Goal: Task Accomplishment & Management: Complete application form

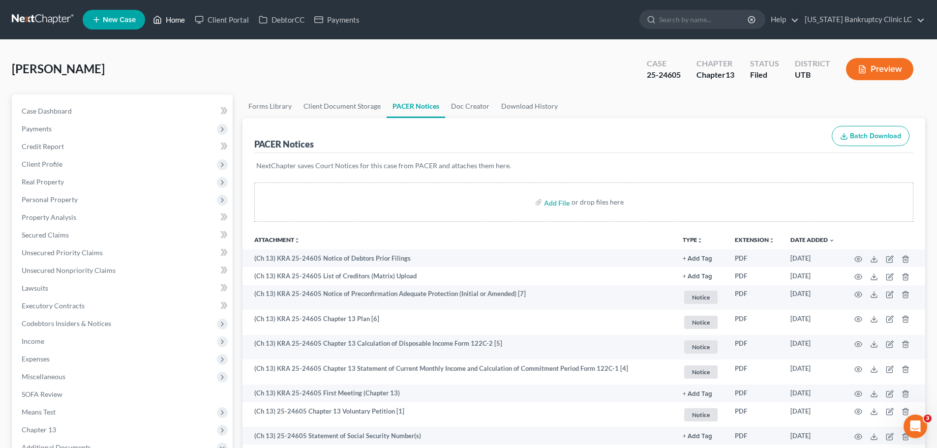
click at [179, 23] on link "Home" at bounding box center [169, 20] width 42 height 18
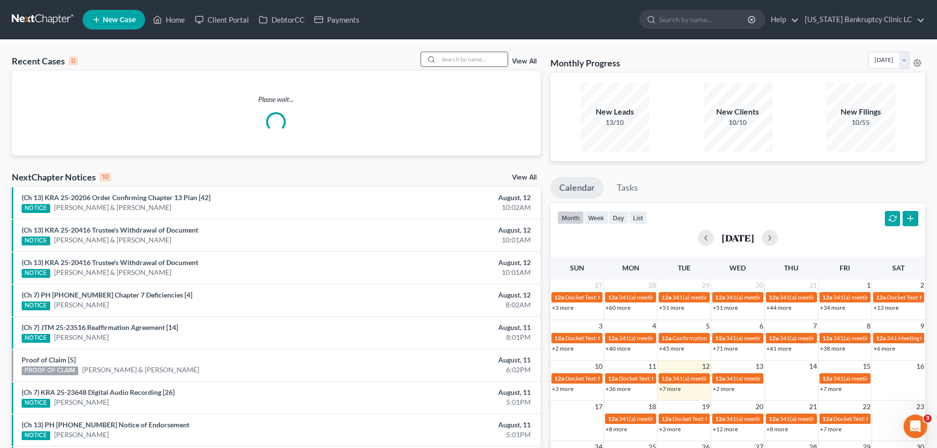
click at [470, 60] on input "search" at bounding box center [473, 59] width 69 height 14
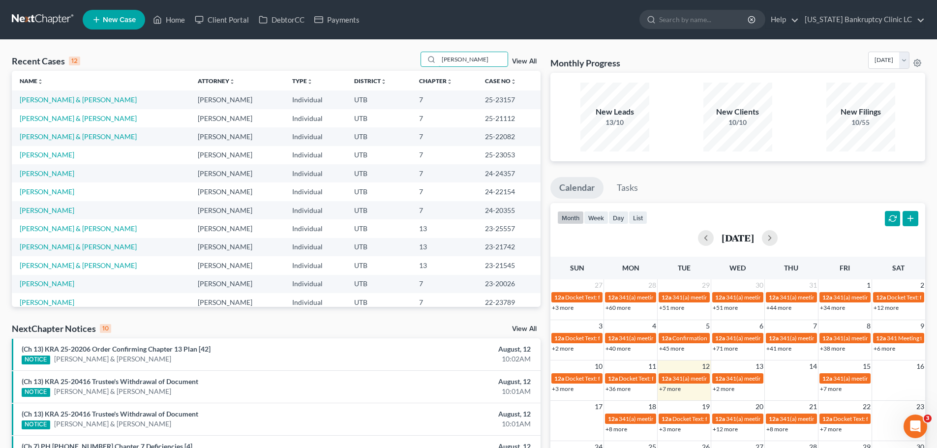
type input "[PERSON_NAME]"
click at [94, 100] on link "[PERSON_NAME] & [PERSON_NAME]" at bounding box center [78, 99] width 117 height 8
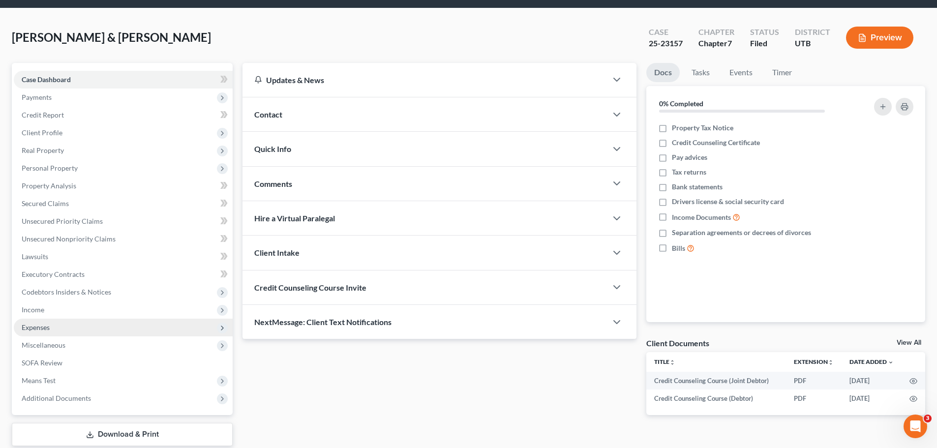
scroll to position [49, 0]
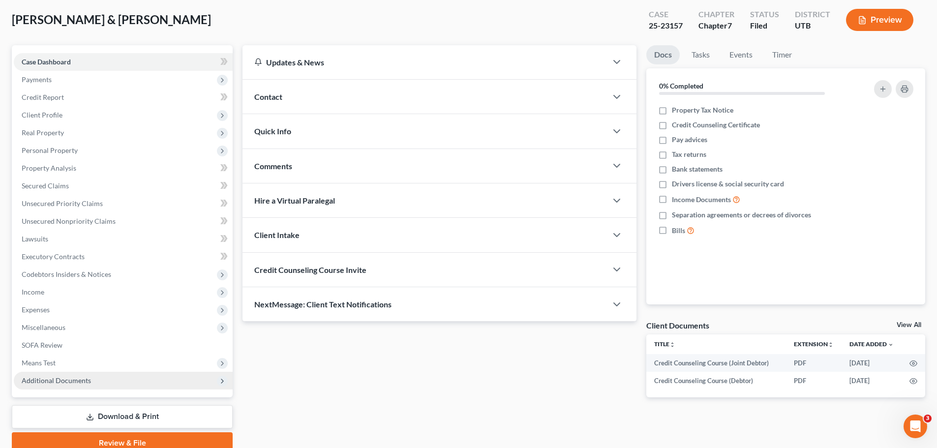
click at [112, 376] on span "Additional Documents" at bounding box center [123, 381] width 219 height 18
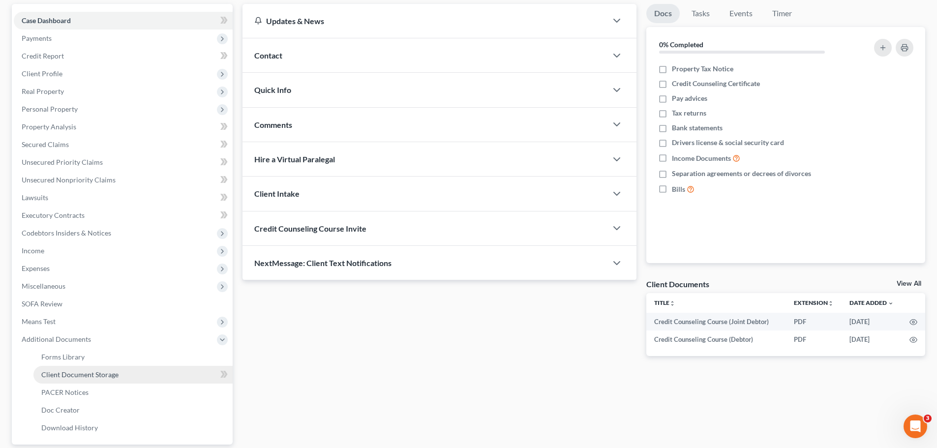
scroll to position [148, 0]
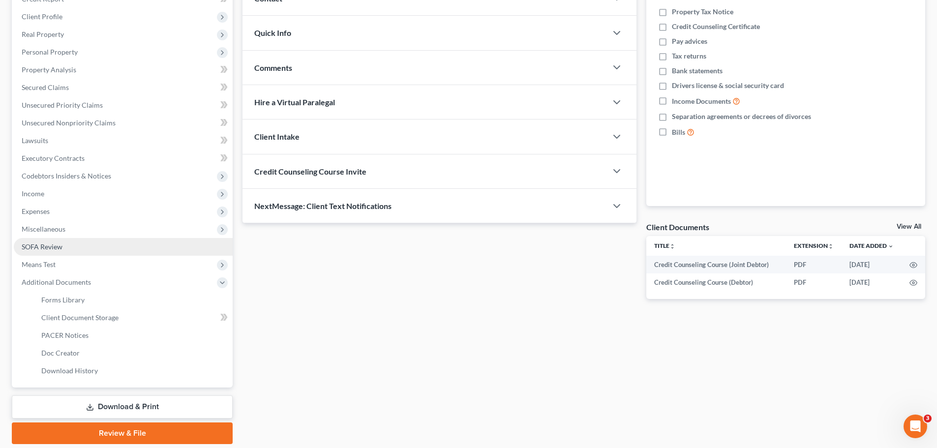
click at [73, 251] on link "SOFA Review" at bounding box center [123, 247] width 219 height 18
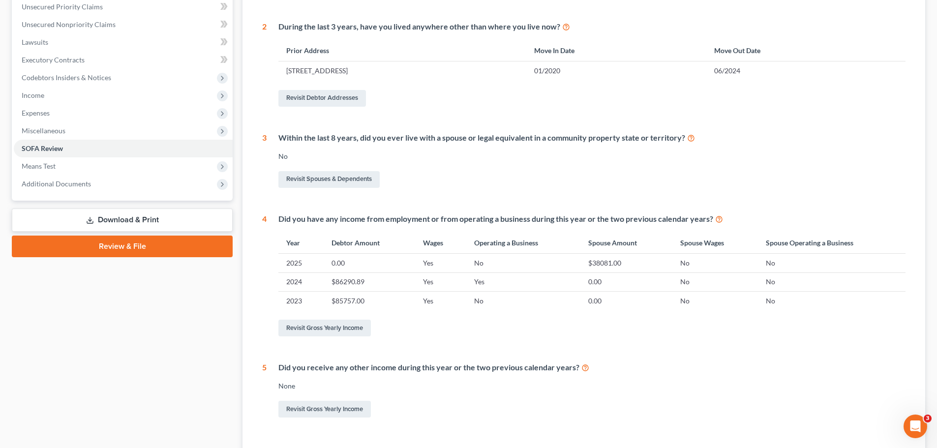
scroll to position [49, 0]
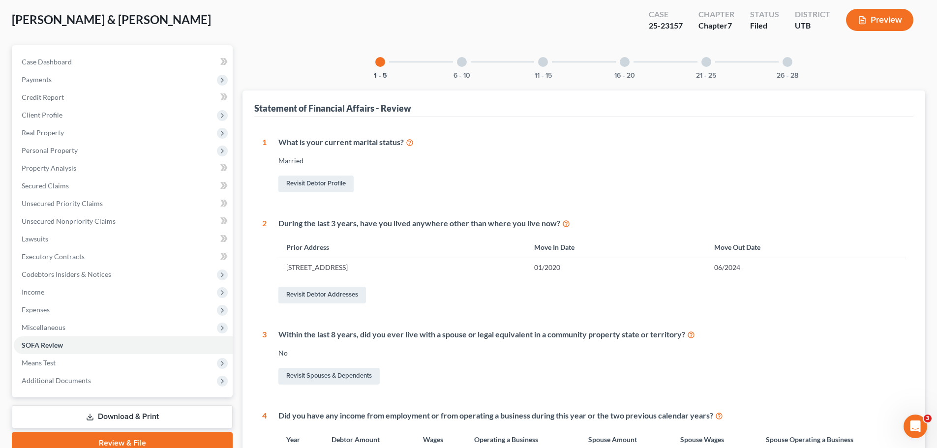
click at [463, 61] on div at bounding box center [462, 62] width 10 height 10
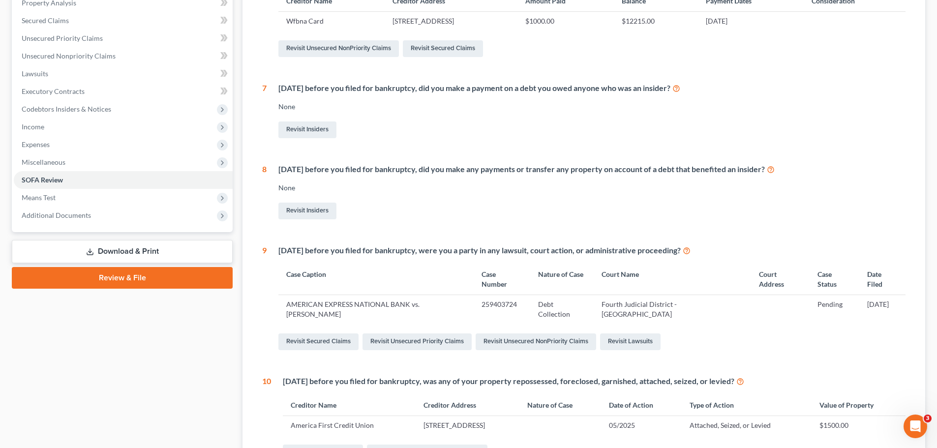
scroll to position [0, 0]
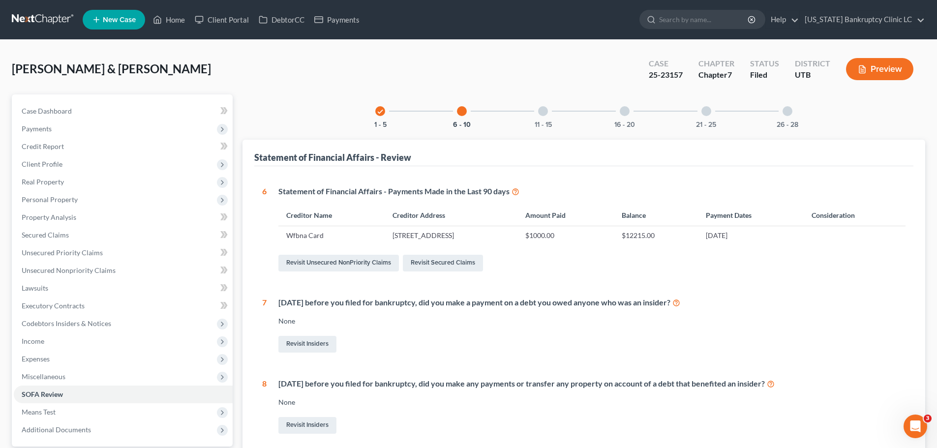
click at [541, 109] on div at bounding box center [543, 111] width 10 height 10
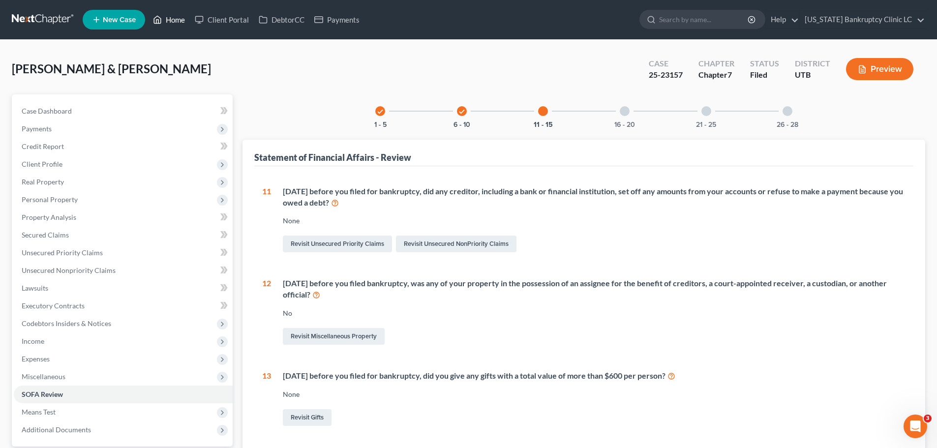
click at [168, 20] on link "Home" at bounding box center [169, 20] width 42 height 18
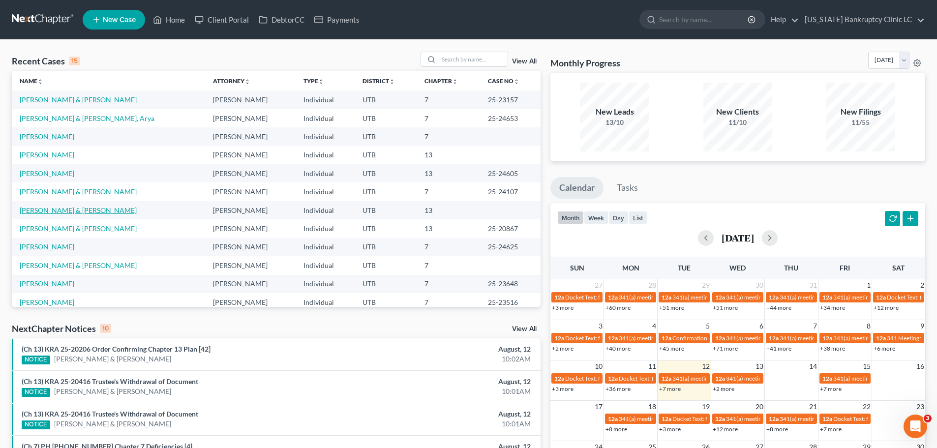
click at [46, 208] on link "[PERSON_NAME] & [PERSON_NAME]" at bounding box center [78, 210] width 117 height 8
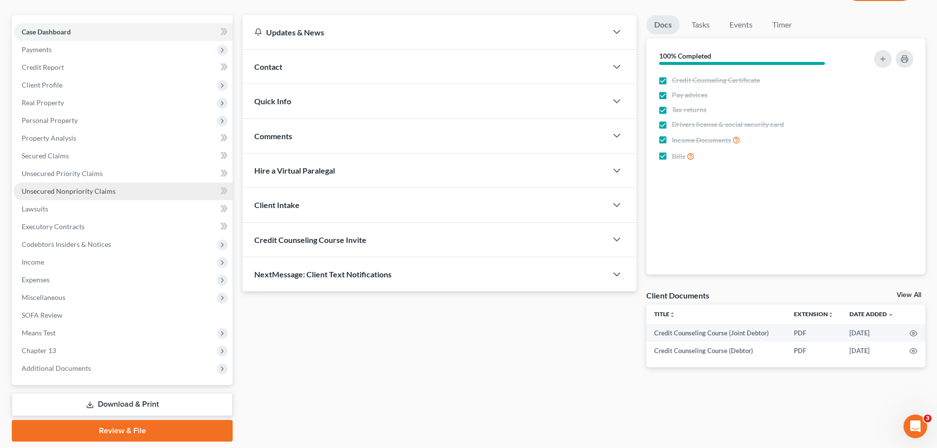
scroll to position [110, 0]
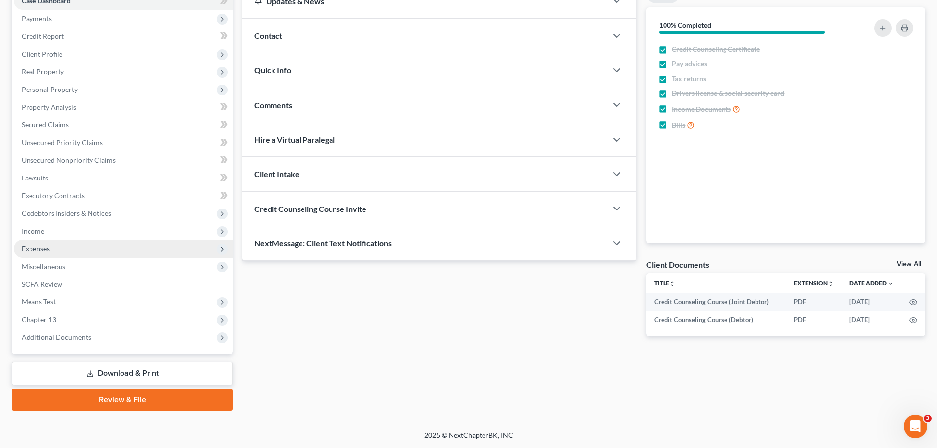
click at [64, 253] on span "Expenses" at bounding box center [123, 249] width 219 height 18
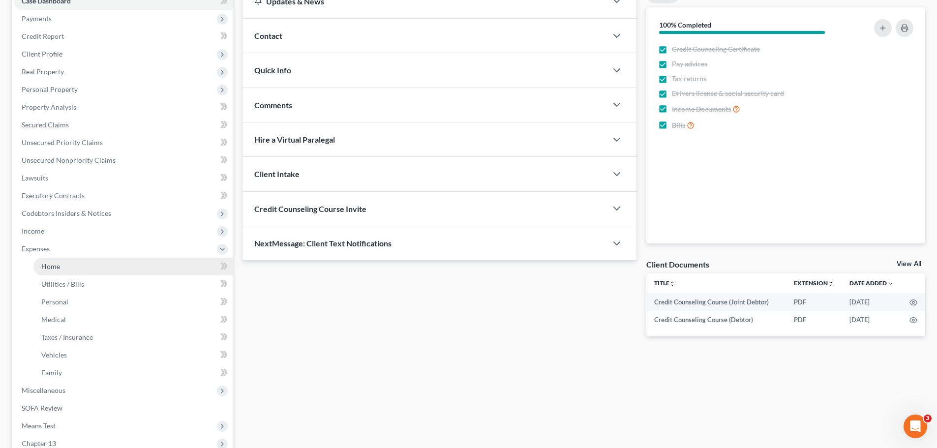
click at [63, 267] on link "Home" at bounding box center [132, 267] width 199 height 18
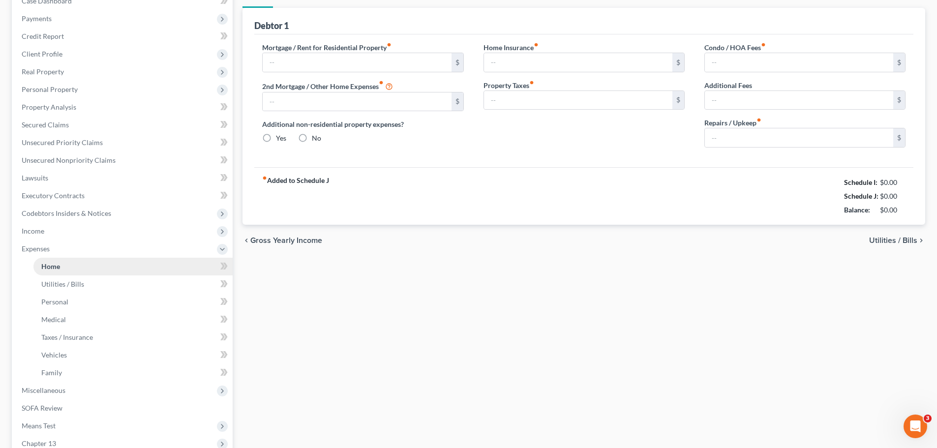
scroll to position [18, 0]
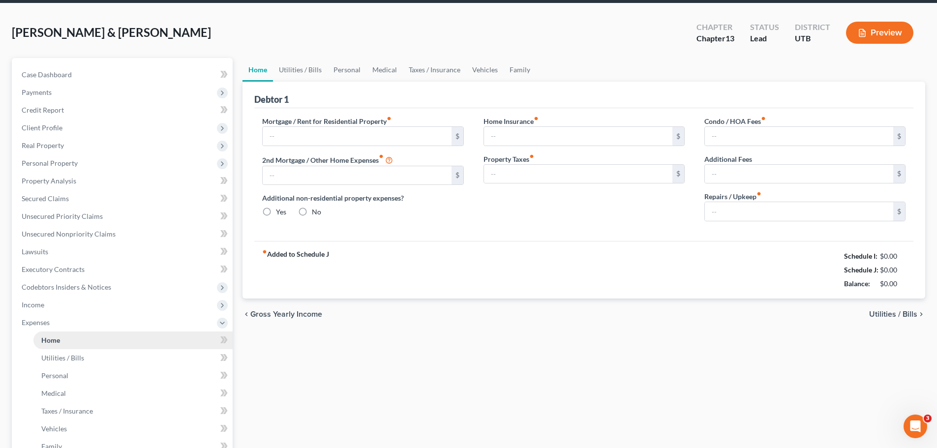
type input "0.00"
radio input "true"
type input "0.00"
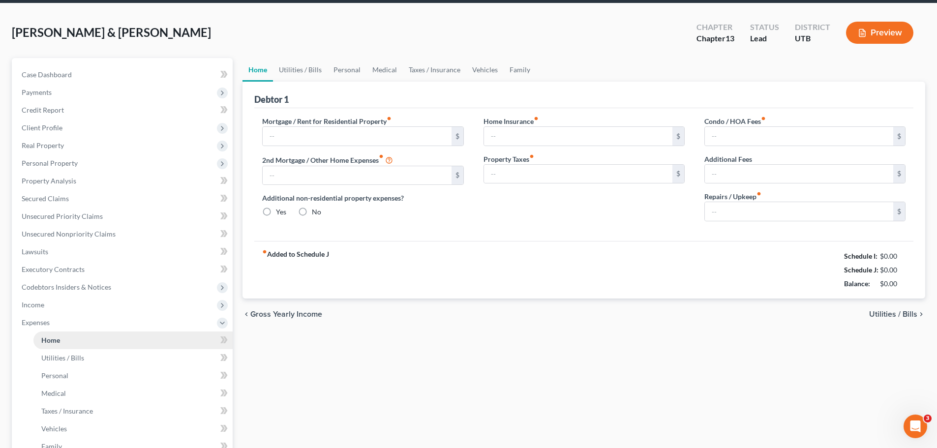
type input "0.00"
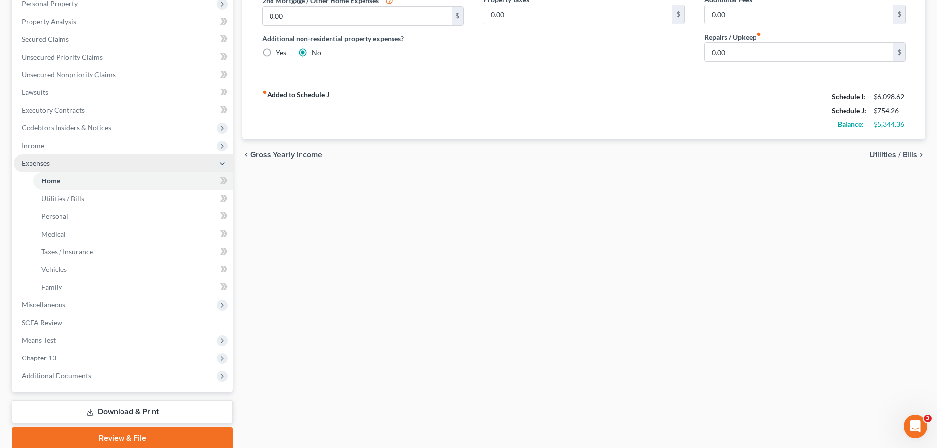
scroll to position [197, 0]
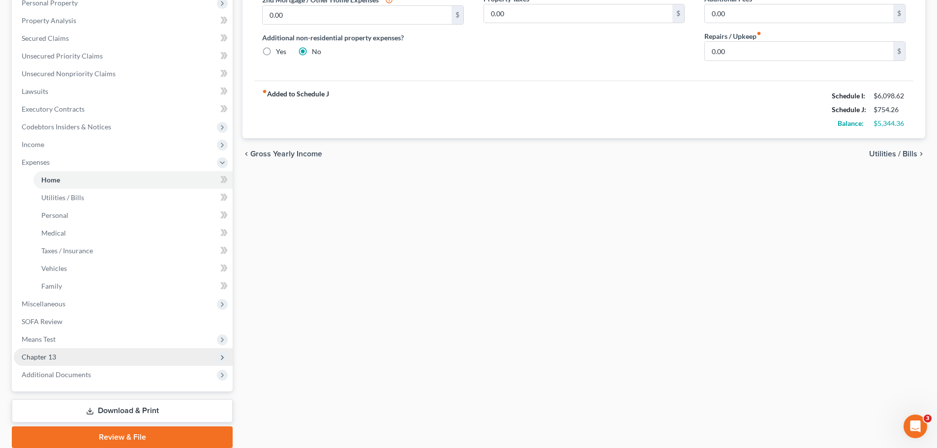
click at [65, 360] on span "Chapter 13" at bounding box center [123, 357] width 219 height 18
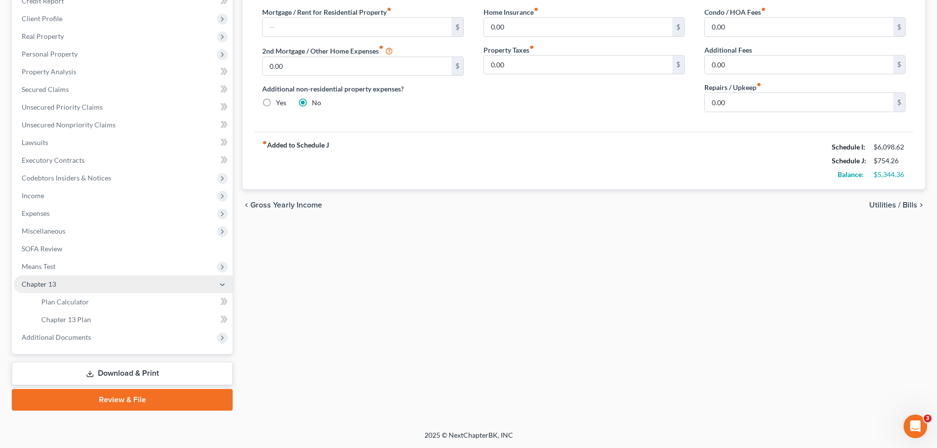
scroll to position [146, 0]
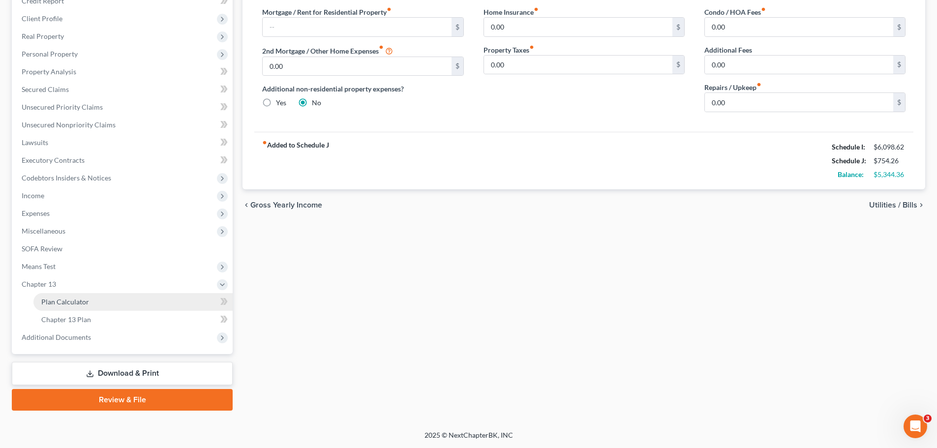
click at [87, 302] on span "Plan Calculator" at bounding box center [65, 302] width 48 height 8
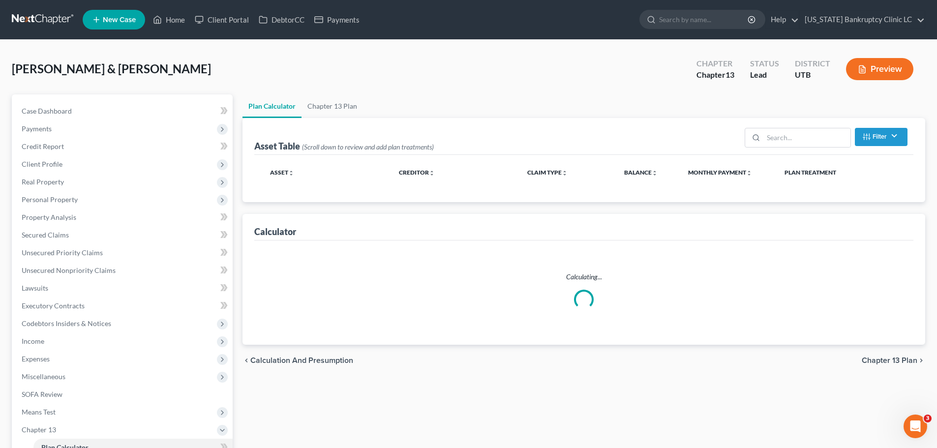
select select "59"
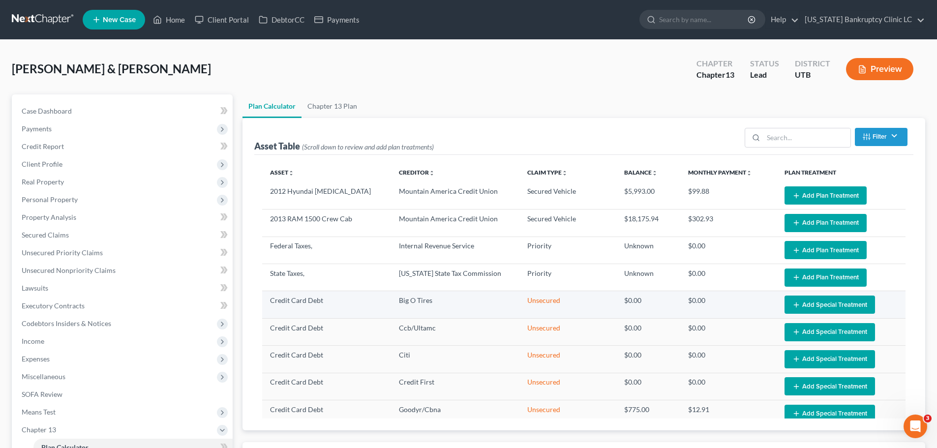
select select "59"
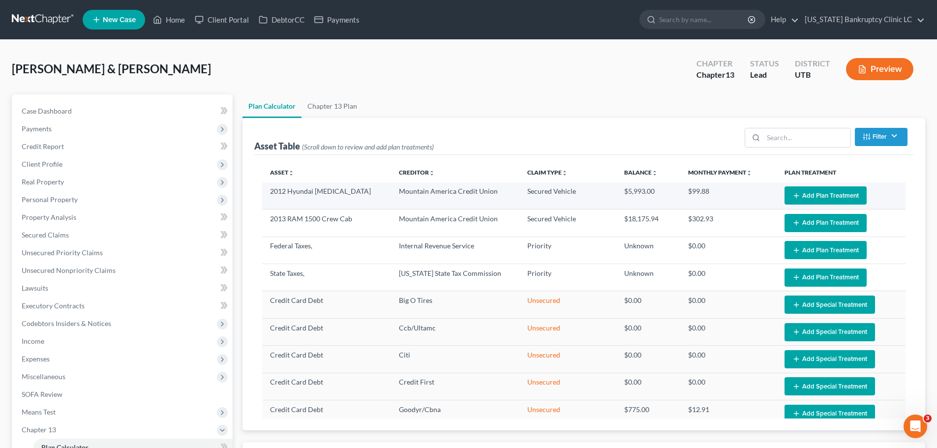
click at [818, 193] on button "Add Plan Treatment" at bounding box center [825, 195] width 82 height 18
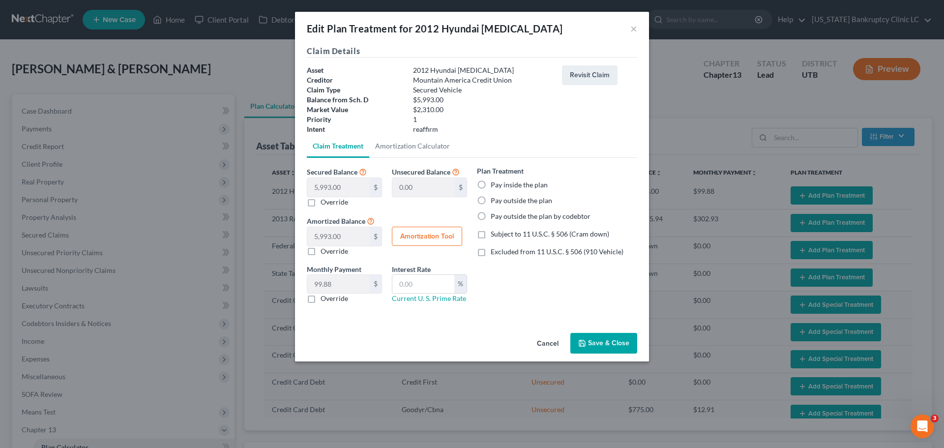
click at [491, 184] on label "Pay inside the plan" at bounding box center [519, 185] width 57 height 10
click at [495, 184] on input "Pay inside the plan" at bounding box center [498, 183] width 6 height 6
radio input "true"
click at [417, 283] on input "text" at bounding box center [423, 284] width 62 height 19
type input "9.0"
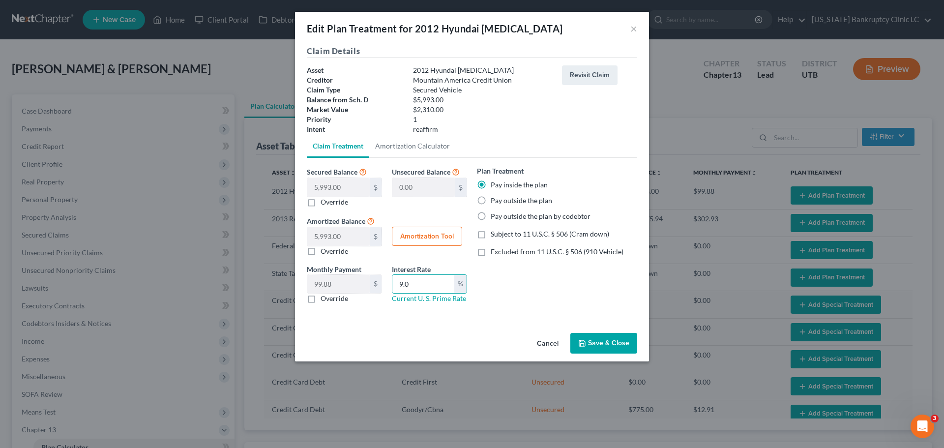
click at [613, 341] on button "Save & Close" at bounding box center [603, 343] width 67 height 21
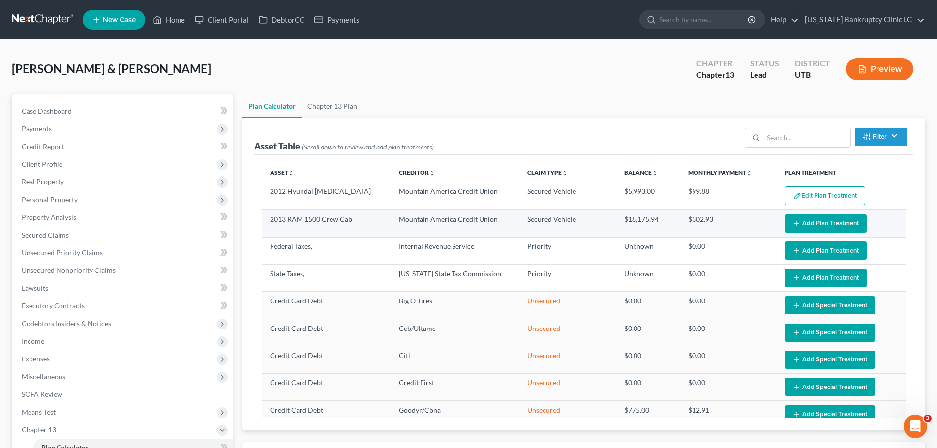
click at [804, 220] on button "Add Plan Treatment" at bounding box center [825, 223] width 82 height 18
select select "59"
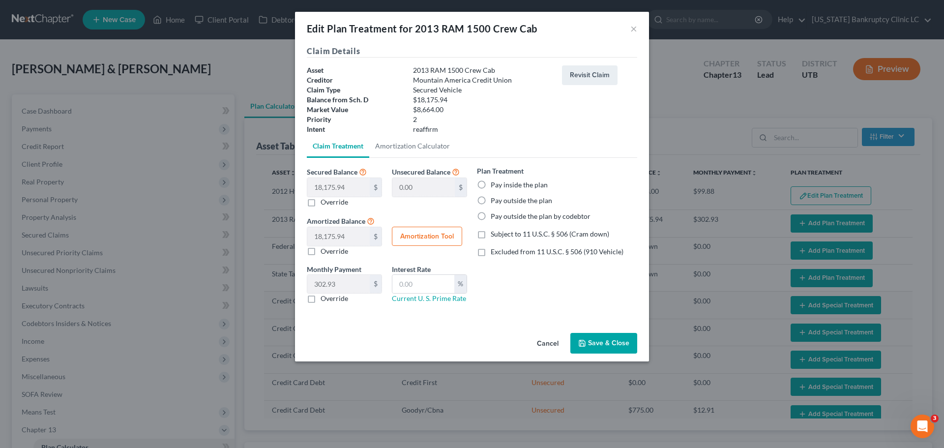
click at [491, 183] on label "Pay inside the plan" at bounding box center [519, 185] width 57 height 10
click at [495, 183] on input "Pay inside the plan" at bounding box center [498, 183] width 6 height 6
radio input "true"
click at [431, 281] on input "text" at bounding box center [423, 284] width 62 height 19
type input "1"
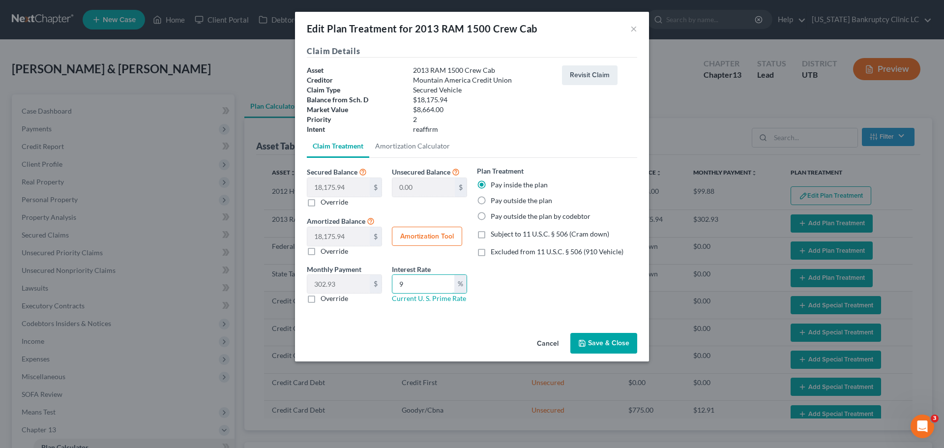
type input "9"
click at [611, 337] on button "Save & Close" at bounding box center [603, 343] width 67 height 21
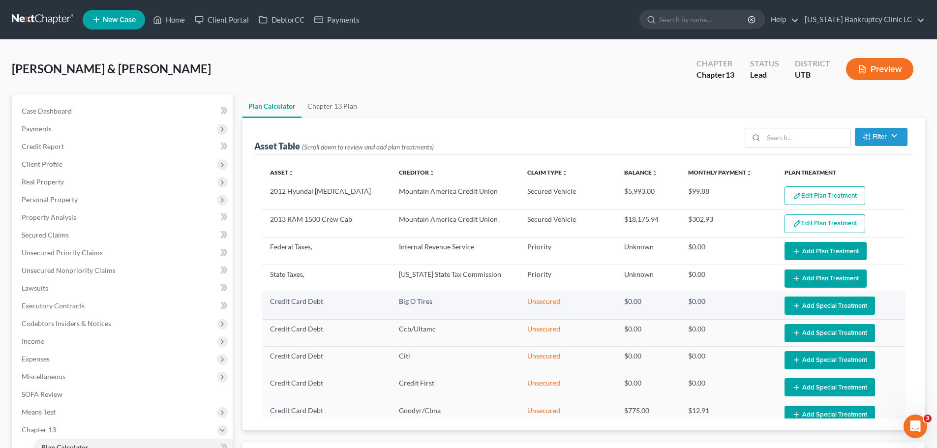
select select "59"
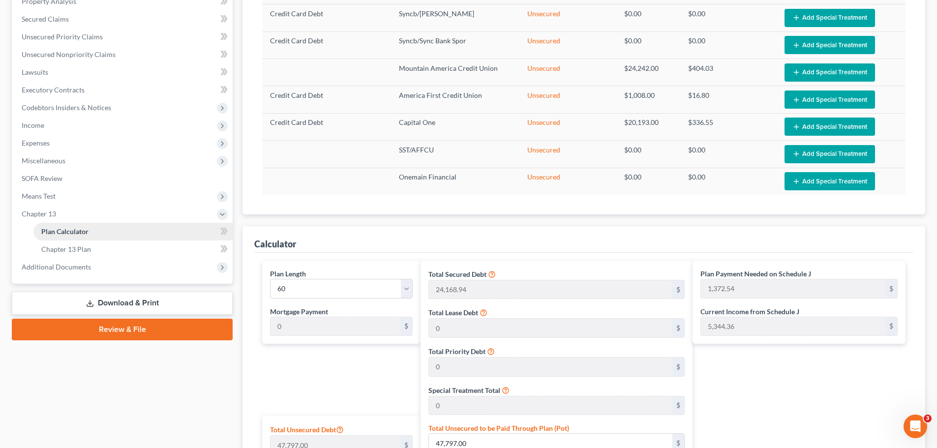
scroll to position [98, 0]
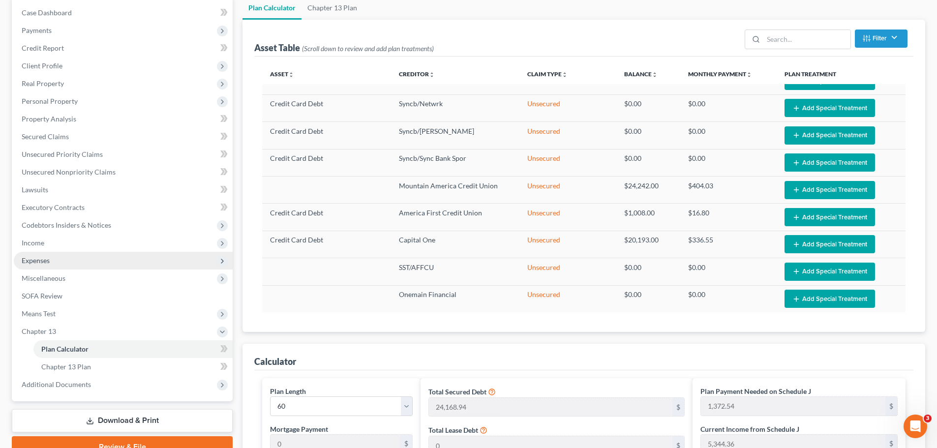
click at [94, 261] on span "Expenses" at bounding box center [123, 261] width 219 height 18
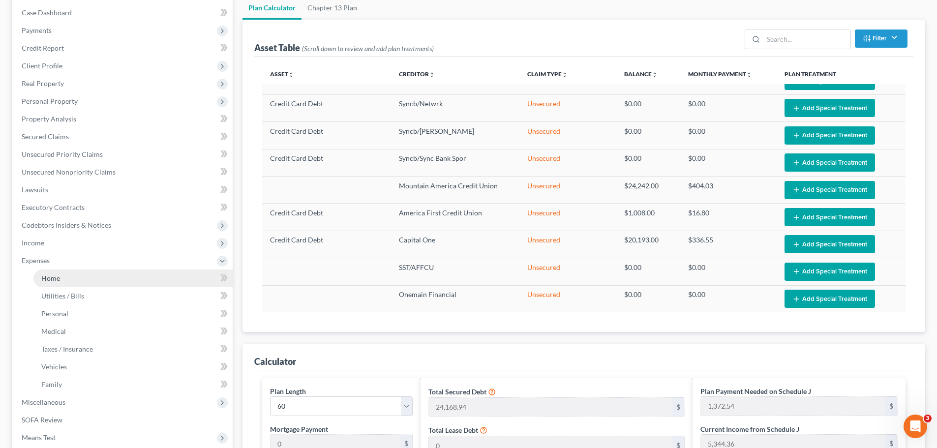
click at [80, 277] on link "Home" at bounding box center [132, 278] width 199 height 18
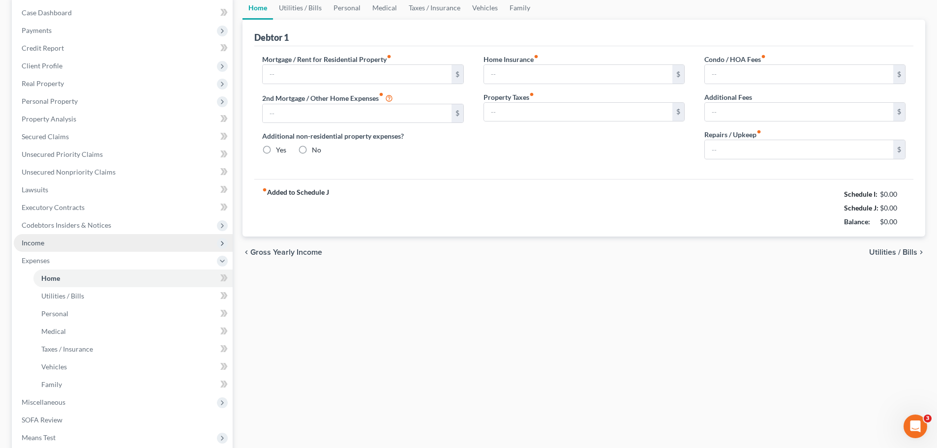
scroll to position [1, 0]
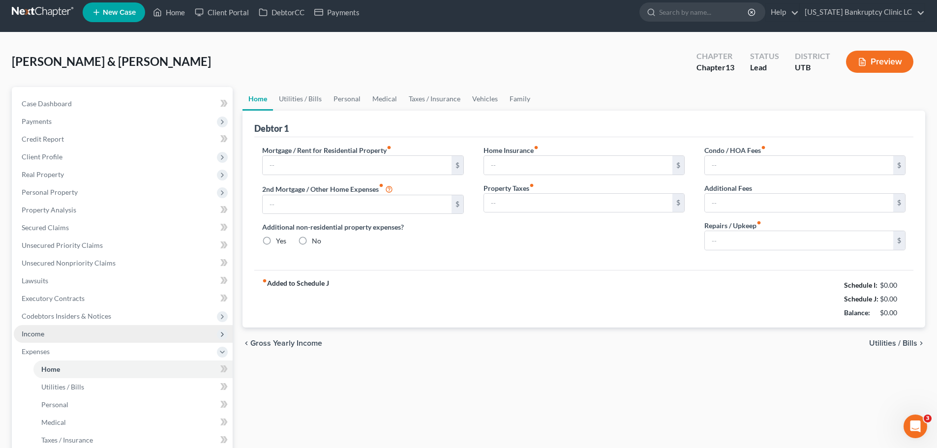
type input "0.00"
radio input "true"
type input "0.00"
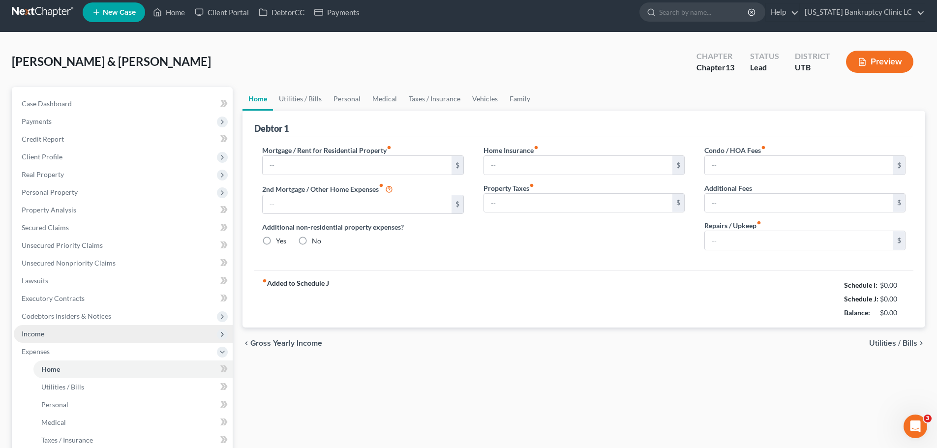
type input "0.00"
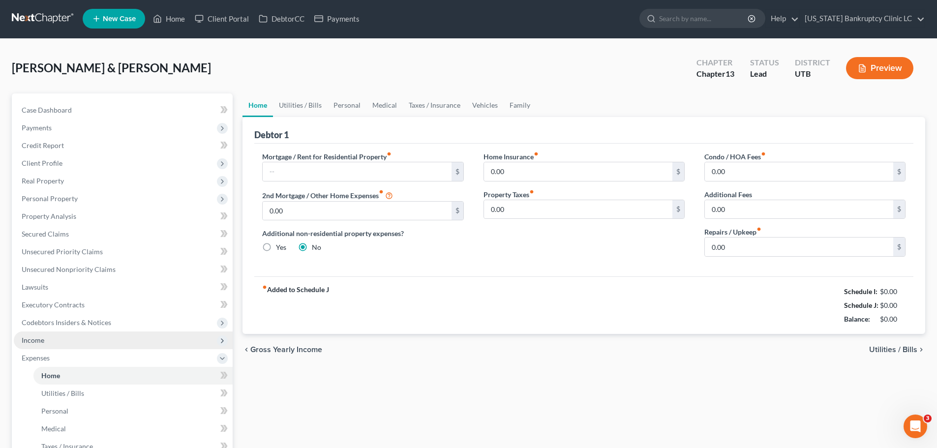
scroll to position [0, 0]
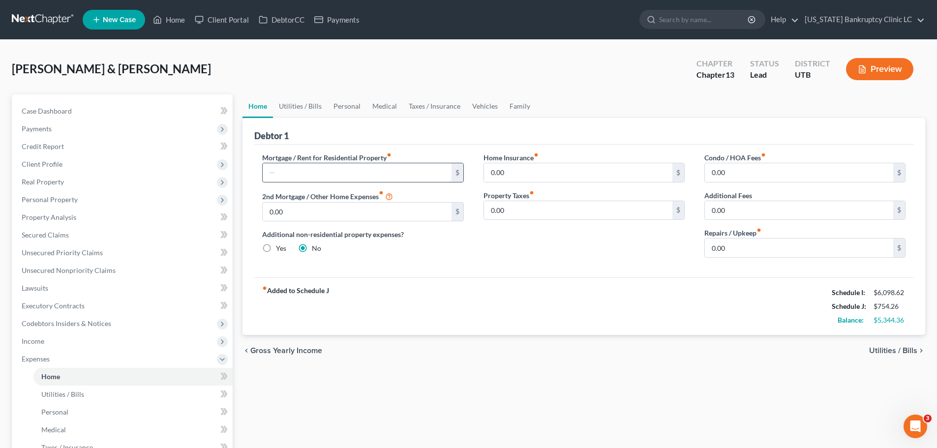
click at [315, 169] on input "text" at bounding box center [357, 172] width 188 height 19
type input "1,600"
click at [74, 394] on span "Utilities / Bills" at bounding box center [62, 394] width 43 height 8
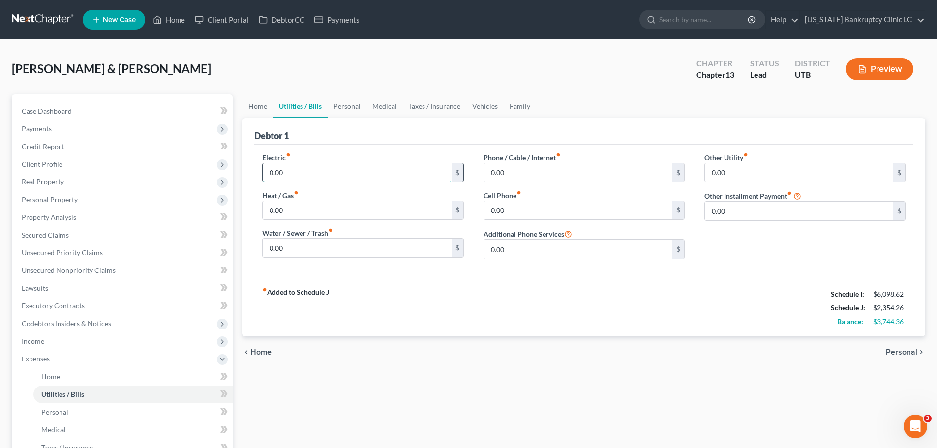
click at [325, 171] on input "0.00" at bounding box center [357, 172] width 188 height 19
type input "130"
type input "120"
click at [537, 213] on input "0.00" at bounding box center [578, 210] width 188 height 19
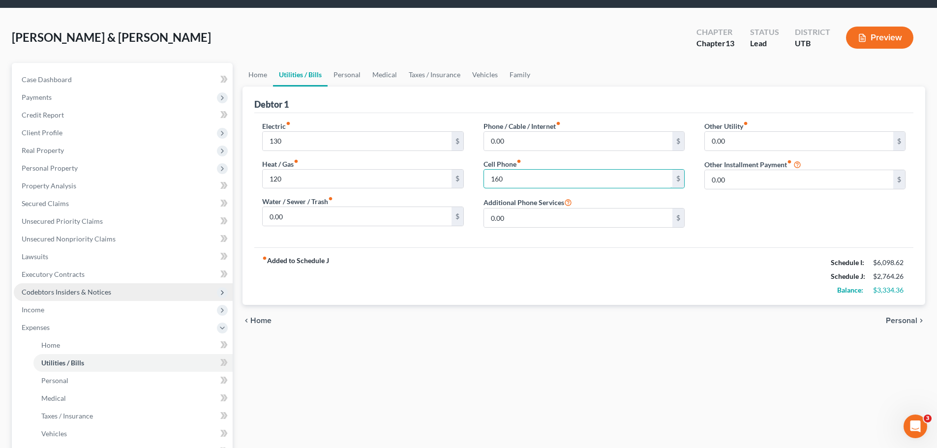
scroll to position [49, 0]
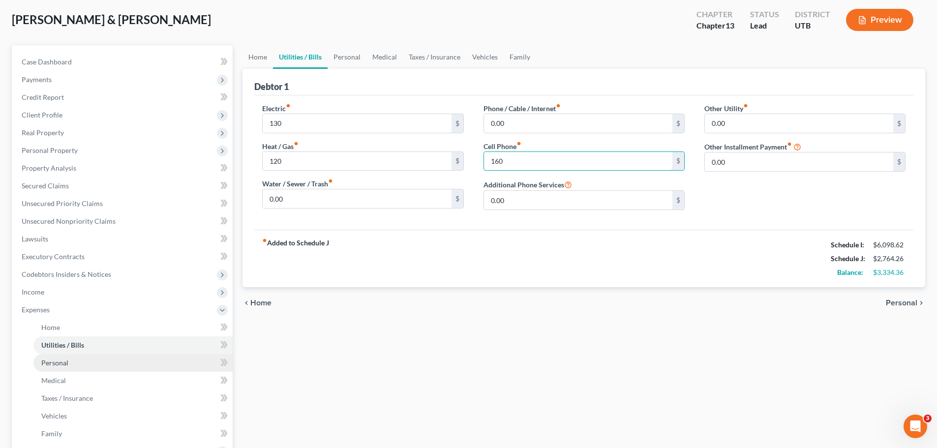
type input "160"
click at [79, 363] on link "Personal" at bounding box center [132, 363] width 199 height 18
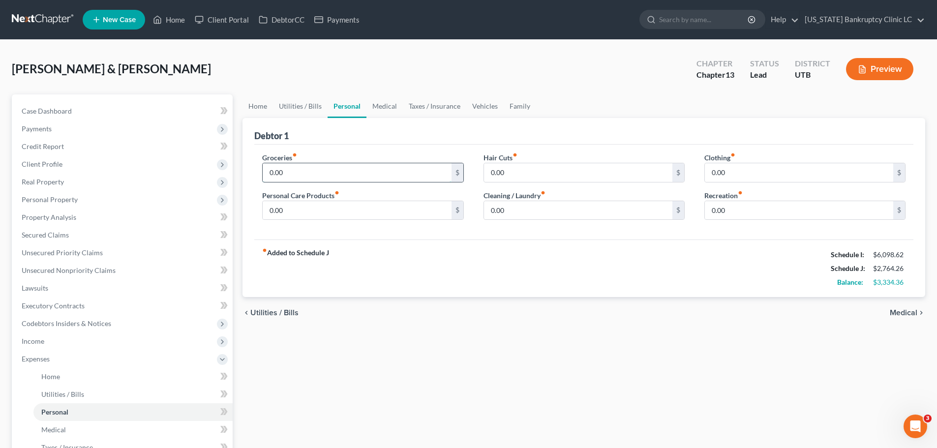
click at [311, 174] on input "0.00" at bounding box center [357, 172] width 188 height 19
type input "800"
click at [735, 168] on input "0.00" at bounding box center [799, 172] width 188 height 19
type input "100"
click at [741, 207] on input "0.00" at bounding box center [799, 210] width 188 height 19
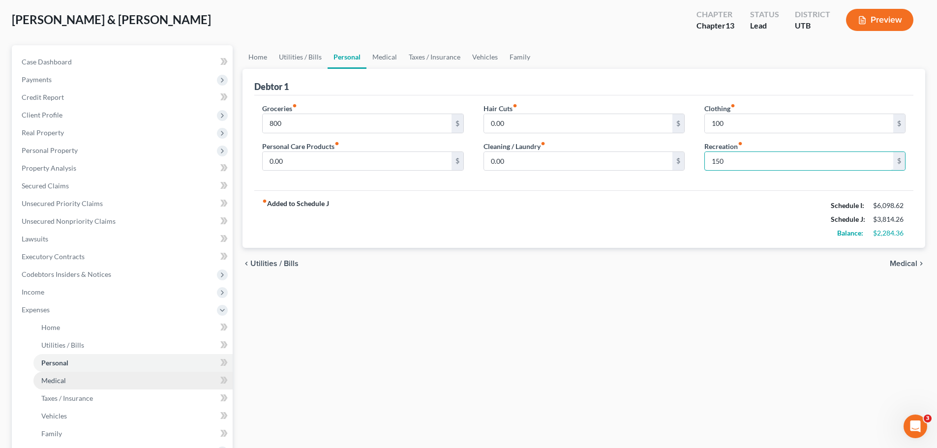
type input "150"
click at [65, 377] on link "Medical" at bounding box center [132, 381] width 199 height 18
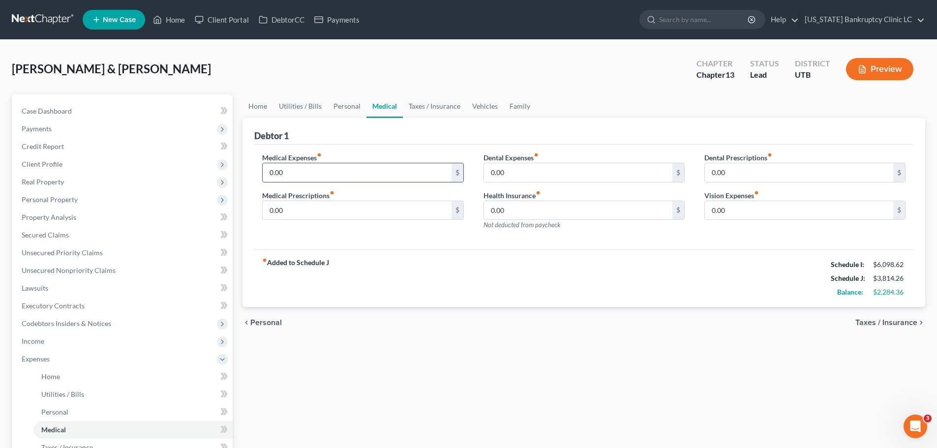
click at [307, 168] on input "0.00" at bounding box center [357, 172] width 188 height 19
type input "50"
click at [301, 210] on input "0.00" at bounding box center [357, 210] width 188 height 19
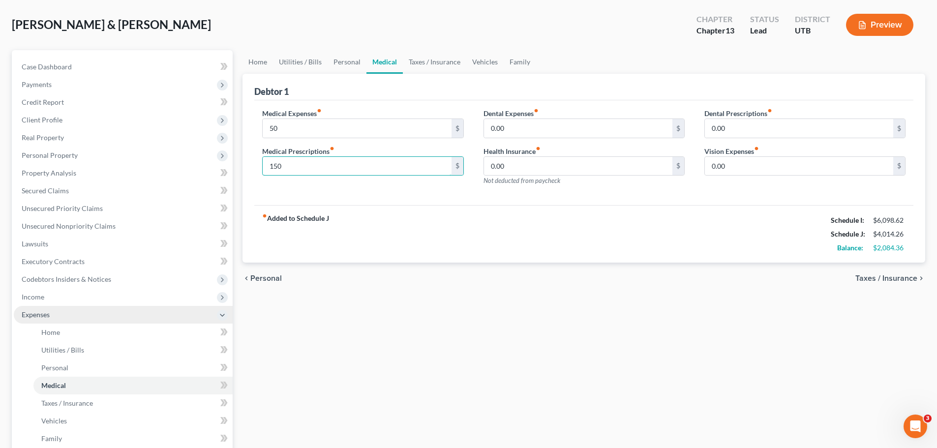
scroll to position [98, 0]
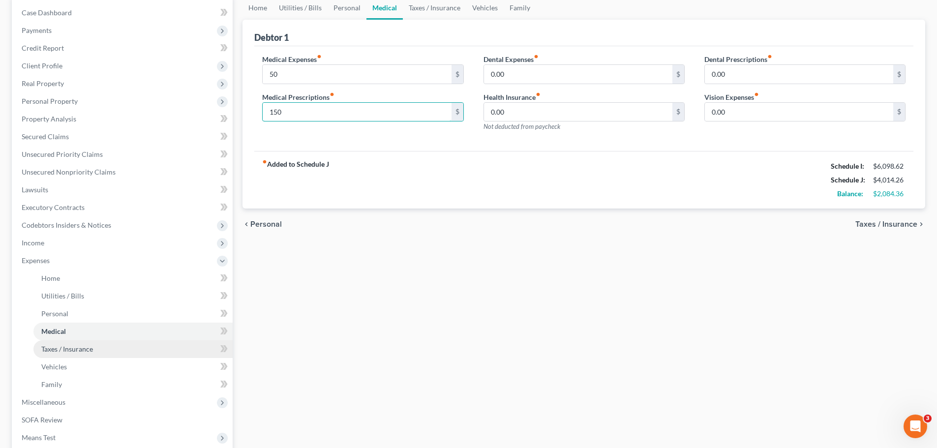
type input "150"
click at [92, 349] on span "Taxes / Insurance" at bounding box center [67, 349] width 52 height 8
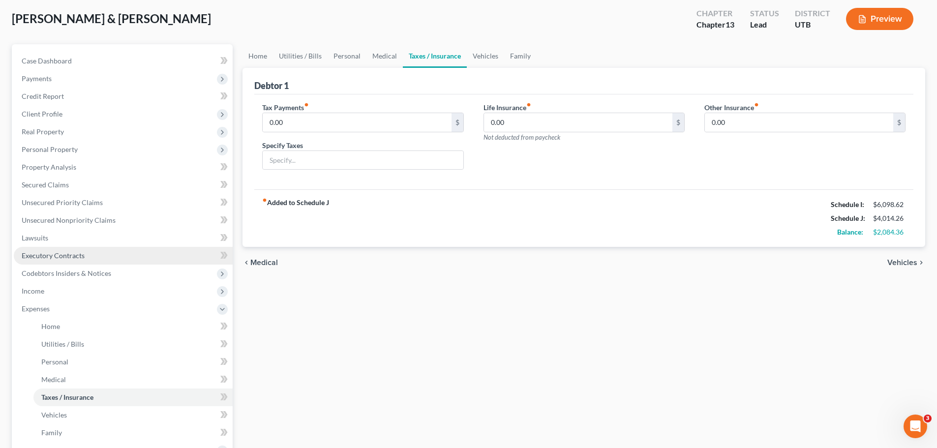
scroll to position [98, 0]
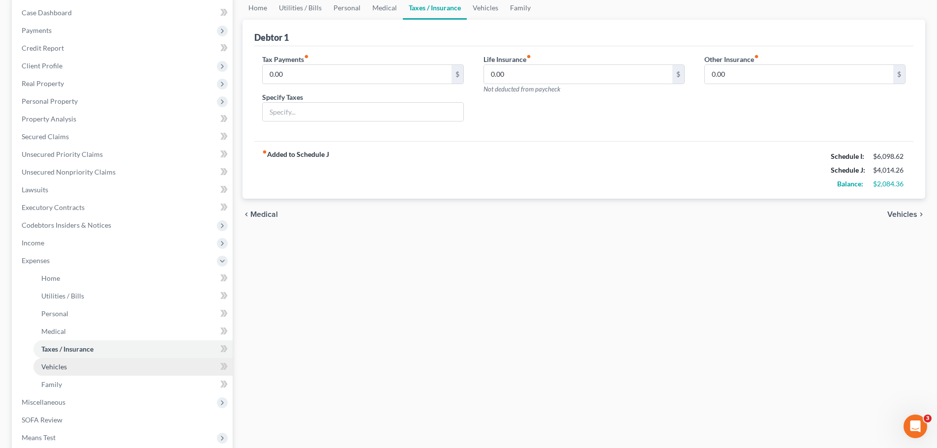
click at [51, 372] on link "Vehicles" at bounding box center [132, 367] width 199 height 18
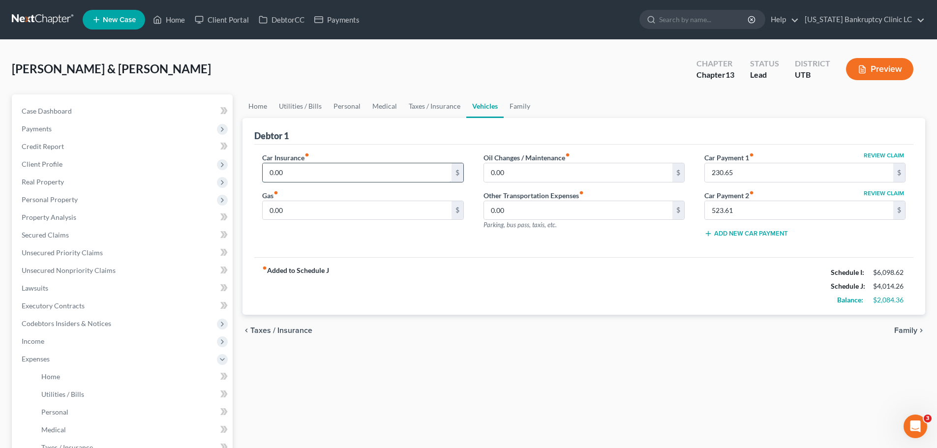
click at [309, 175] on input "0.00" at bounding box center [357, 172] width 188 height 19
type input "319"
type input "0.00"
type input "230.65"
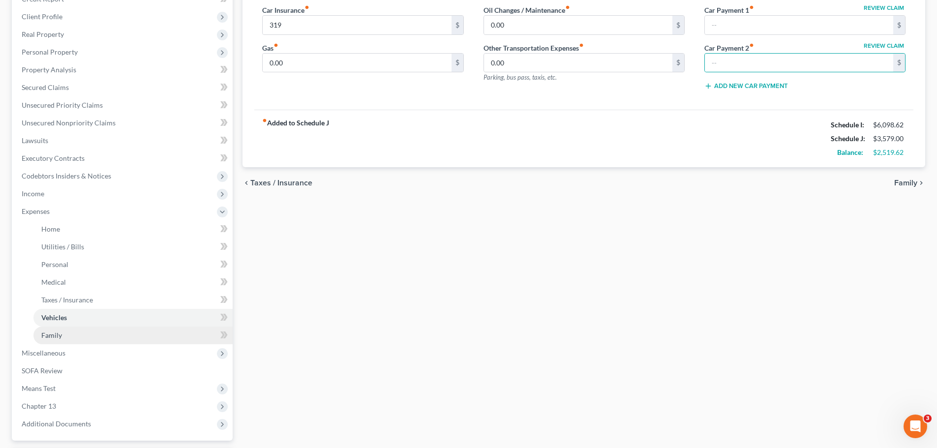
click at [82, 336] on link "Family" at bounding box center [132, 336] width 199 height 18
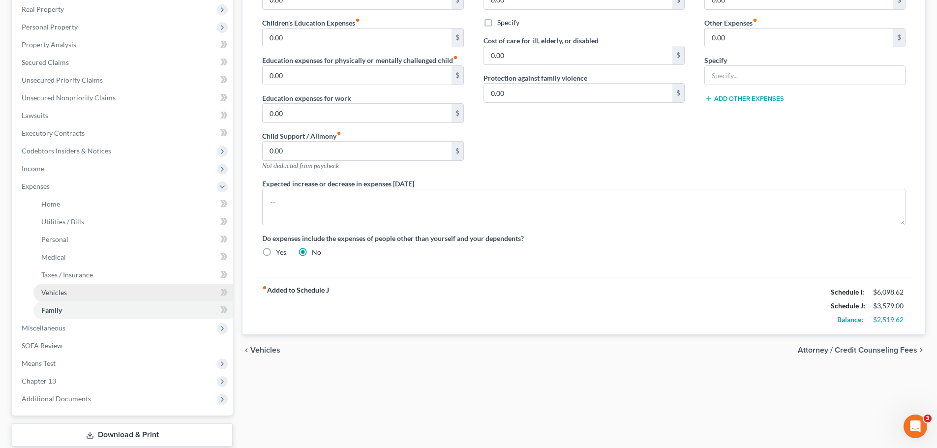
scroll to position [197, 0]
